Goal: Find specific page/section: Find specific page/section

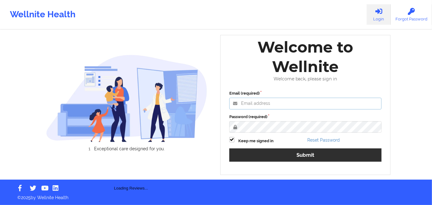
type input "[PERSON_NAME][EMAIL_ADDRESS][DOMAIN_NAME]"
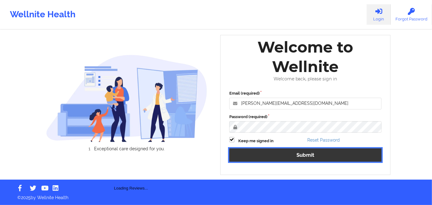
click at [307, 159] on button "Submit" at bounding box center [305, 155] width 152 height 13
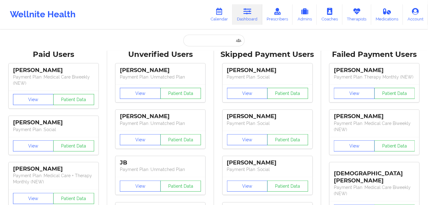
click at [220, 40] on input "text" at bounding box center [213, 41] width 61 height 12
paste input "Taylor Bourland"
type input "Taylor Bourland"
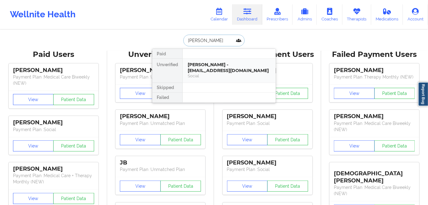
click at [249, 69] on div "Taylor Bourland - bourlandtm1@gmail.com" at bounding box center [229, 67] width 83 height 11
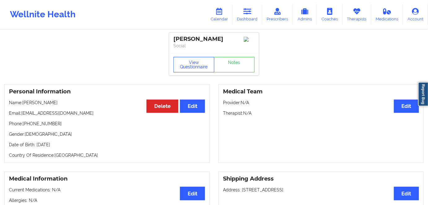
click at [189, 60] on button "View Questionnaire" at bounding box center [193, 64] width 41 height 15
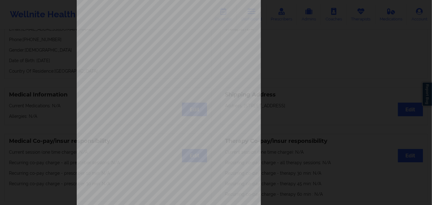
scroll to position [90, 0]
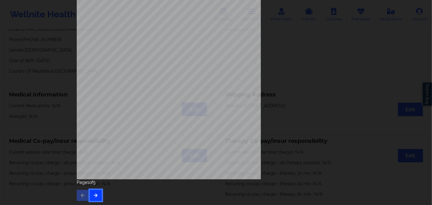
click at [96, 197] on button "button" at bounding box center [96, 195] width 12 height 11
click at [95, 196] on icon "button" at bounding box center [95, 195] width 5 height 4
click at [99, 193] on button "button" at bounding box center [96, 195] width 12 height 11
click at [141, 87] on span "zgz825645197" at bounding box center [150, 87] width 18 height 3
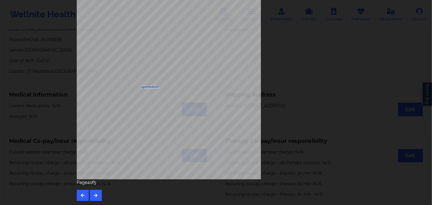
copy span "zgz825645197"
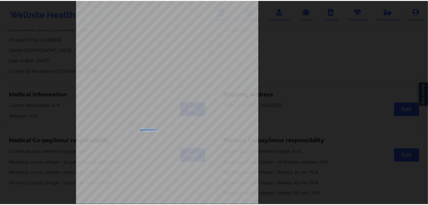
scroll to position [0, 0]
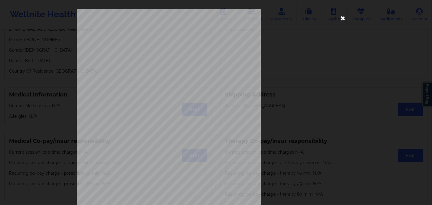
click at [341, 20] on icon at bounding box center [343, 18] width 10 height 10
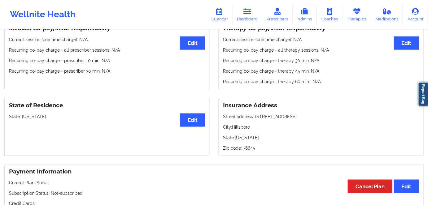
scroll to position [56, 0]
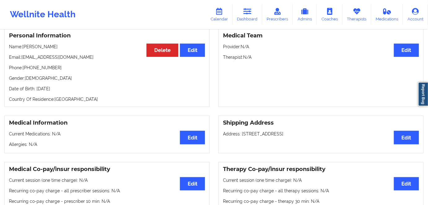
click at [78, 91] on p "Date of Birth: 9th of September 1988" at bounding box center [107, 89] width 196 height 6
copy p "1988"
drag, startPoint x: 57, startPoint y: 41, endPoint x: 37, endPoint y: 41, distance: 19.8
click at [37, 41] on div "Personal Information Edit Delete Name: Taylor Bourland Email: bourlandtm1@gmail…" at bounding box center [106, 67] width 205 height 79
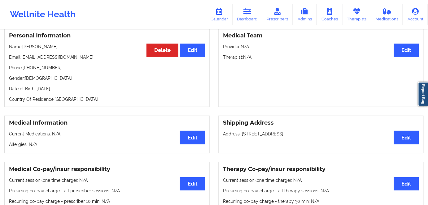
click at [60, 49] on p "Name: Taylor Bourland" at bounding box center [107, 47] width 196 height 6
drag, startPoint x: 60, startPoint y: 49, endPoint x: 25, endPoint y: 46, distance: 34.4
click at [25, 46] on p "Name: Taylor Bourland" at bounding box center [107, 47] width 196 height 6
copy p "Taylor Bourland"
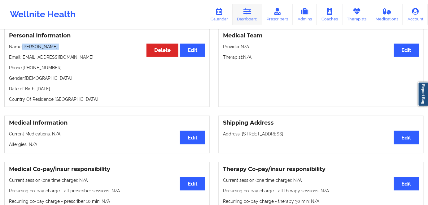
click at [249, 14] on icon at bounding box center [247, 11] width 8 height 7
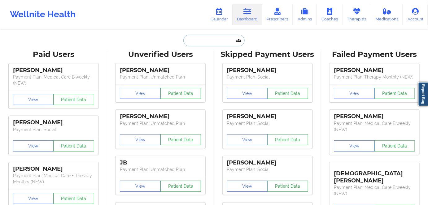
click at [217, 41] on input "text" at bounding box center [213, 41] width 61 height 12
paste input "Luz Elena Garcia"
type input "Luz Elena Garcia"
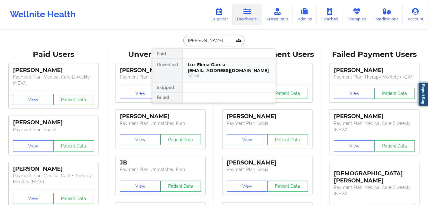
click at [236, 75] on div "Social" at bounding box center [229, 75] width 83 height 5
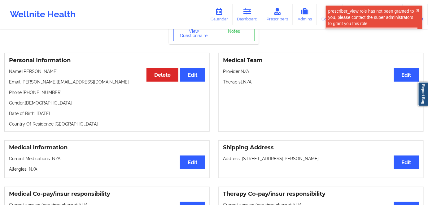
scroll to position [28, 0]
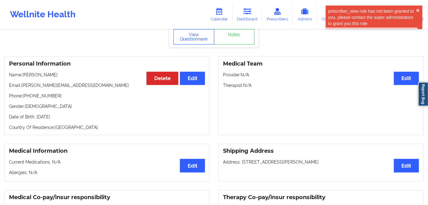
click at [197, 43] on button "View Questionnaire" at bounding box center [193, 36] width 41 height 15
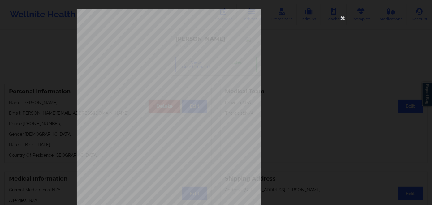
scroll to position [90, 0]
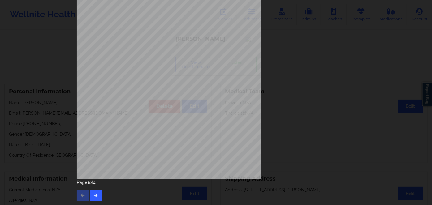
click at [102, 194] on div "Page 1 of 4" at bounding box center [216, 191] width 279 height 22
drag, startPoint x: 101, startPoint y: 195, endPoint x: 88, endPoint y: 195, distance: 13.0
click at [99, 195] on div "Page 1 of 4" at bounding box center [216, 191] width 279 height 22
click at [90, 194] on button "button" at bounding box center [96, 195] width 12 height 11
click at [96, 196] on icon "button" at bounding box center [95, 195] width 5 height 4
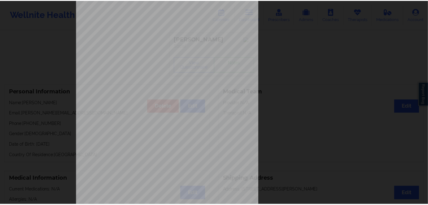
scroll to position [0, 0]
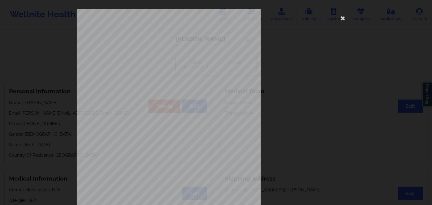
click at [158, 47] on span "M7K431A53070" at bounding box center [151, 47] width 20 height 3
copy span "M7K431A53070"
click at [343, 19] on icon at bounding box center [343, 18] width 10 height 10
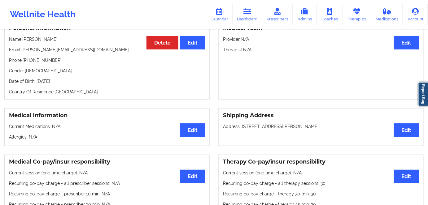
scroll to position [28, 0]
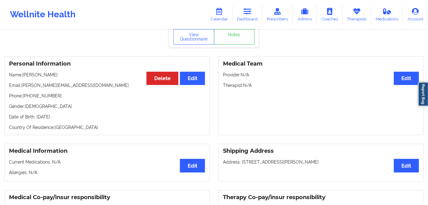
click at [74, 118] on p "Date of Birth: 17th of February 1962" at bounding box center [107, 117] width 196 height 6
copy p "1962"
drag, startPoint x: 61, startPoint y: 71, endPoint x: 23, endPoint y: 73, distance: 37.8
click at [23, 73] on div "Personal Information Edit Delete Name: Luz Elena Garcia Email: luz.garciasellsh…" at bounding box center [106, 95] width 205 height 79
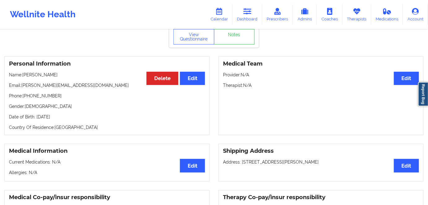
copy p "Luz Elena Garcia"
click at [243, 11] on link "Dashboard" at bounding box center [247, 14] width 30 height 20
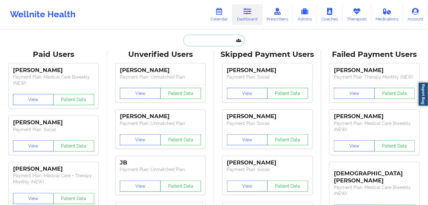
click at [206, 38] on input "text" at bounding box center [213, 41] width 61 height 12
paste input "chavezfritolay@gmail.com"
type input "chavezfritolay@gmail.com"
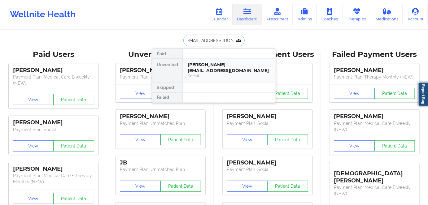
click at [253, 71] on div "Fernando Chavez - chavezfritolay@gmail.com" at bounding box center [229, 67] width 83 height 11
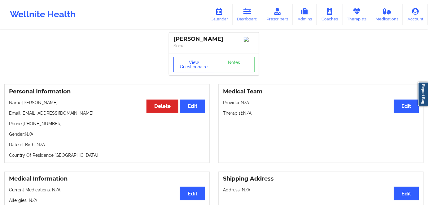
click at [196, 70] on button "View Questionnaire" at bounding box center [193, 64] width 41 height 15
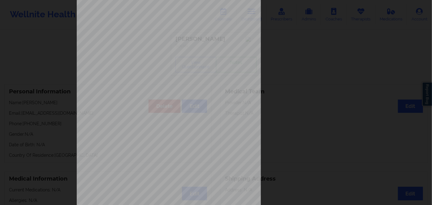
scroll to position [90, 0]
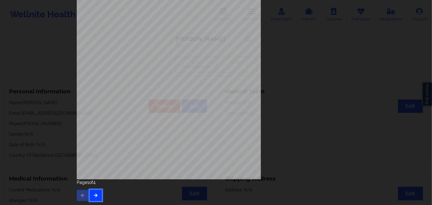
click at [96, 200] on button "button" at bounding box center [96, 195] width 12 height 11
click at [97, 198] on button "button" at bounding box center [96, 195] width 12 height 11
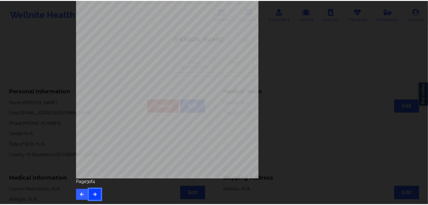
scroll to position [0, 0]
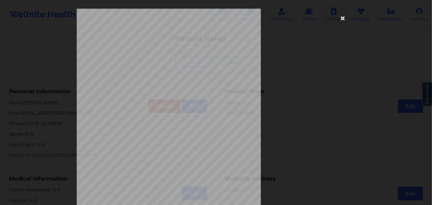
click at [343, 17] on icon at bounding box center [343, 18] width 10 height 10
